Goal: Information Seeking & Learning: Learn about a topic

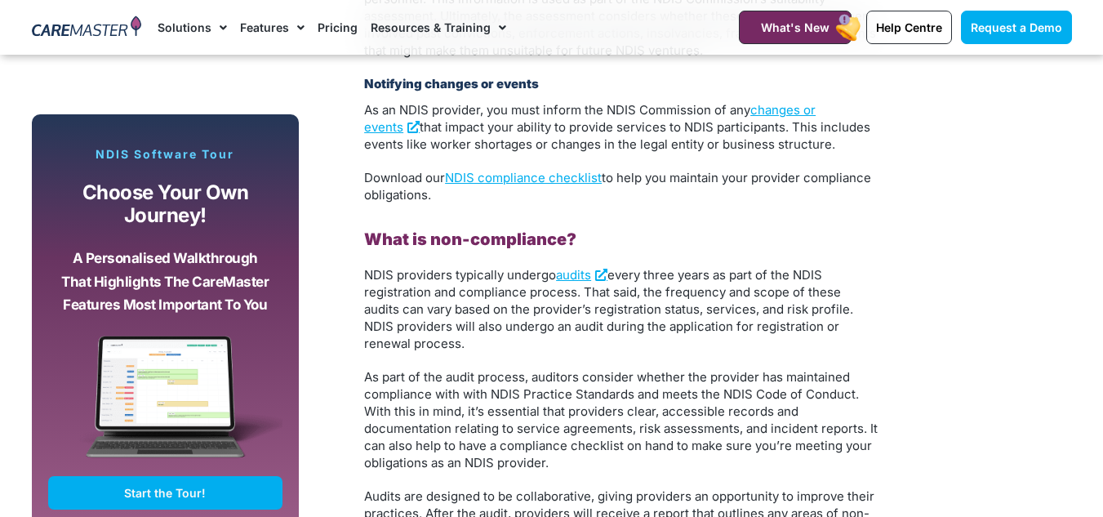
scroll to position [3022, 0]
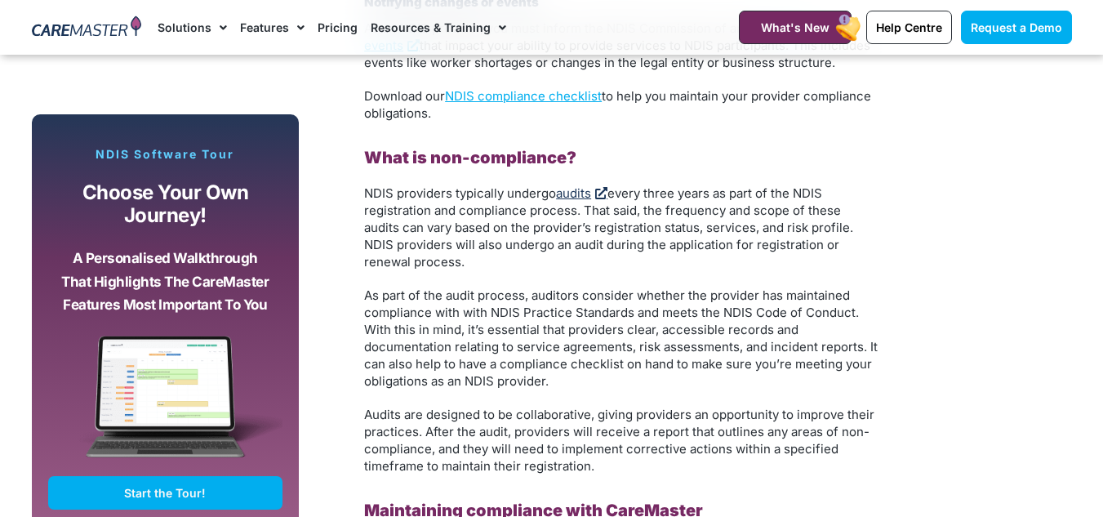
click at [573, 185] on link "audits" at bounding box center [581, 193] width 51 height 16
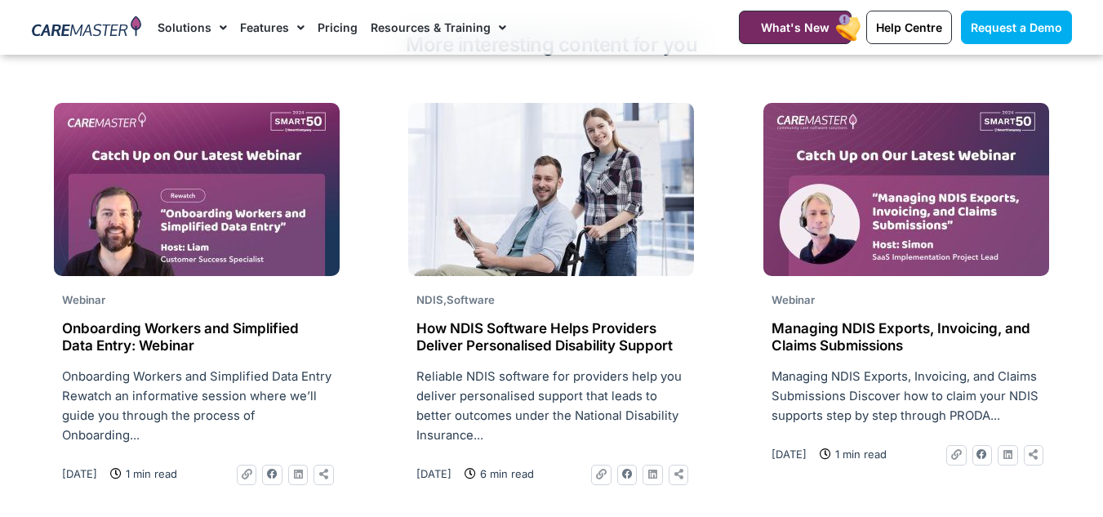
scroll to position [4083, 0]
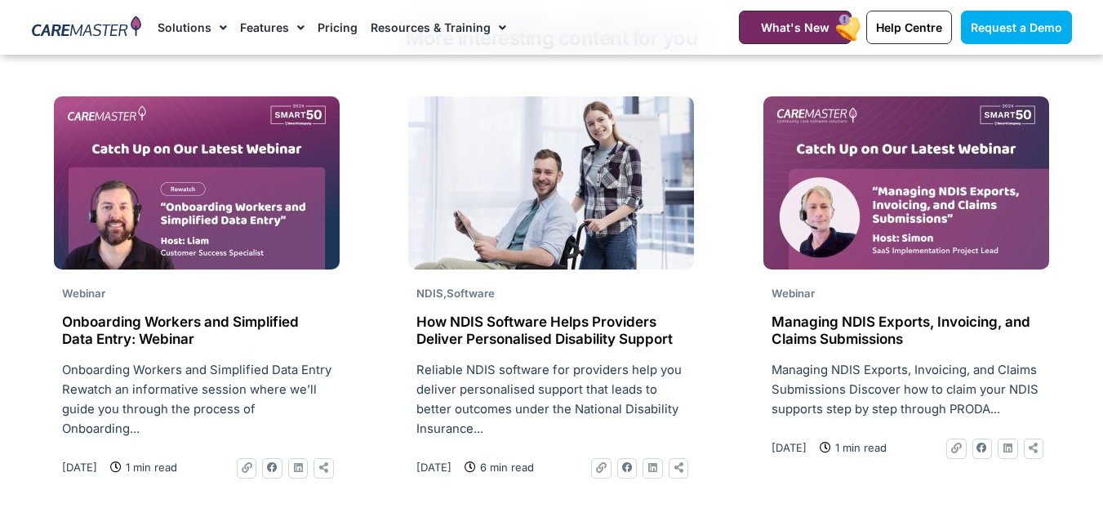
click at [831, 314] on h2 "Managing NDIS Exports, Invoicing, and Claims Submissions" at bounding box center [906, 330] width 269 height 33
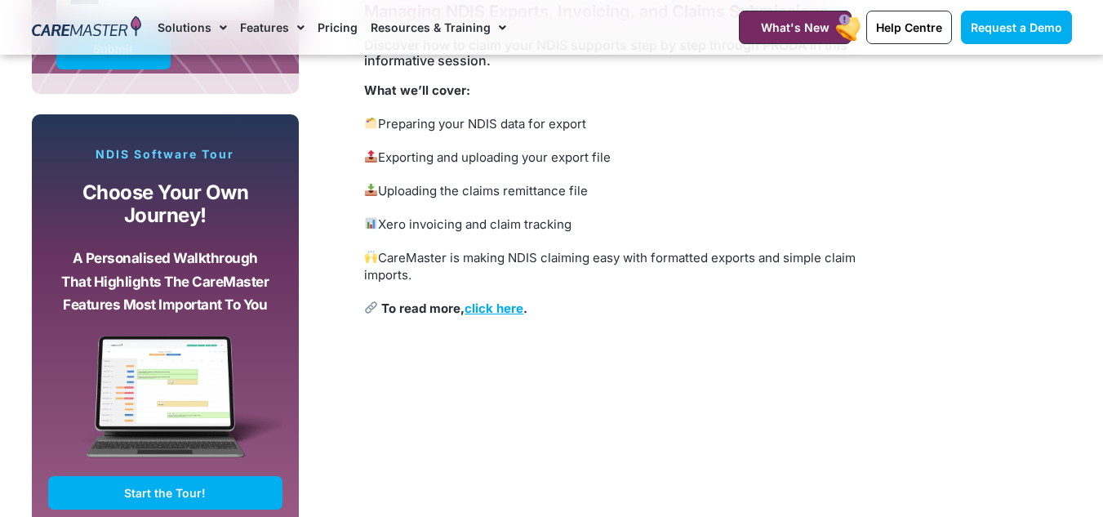
scroll to position [1307, 0]
